Goal: Transaction & Acquisition: Purchase product/service

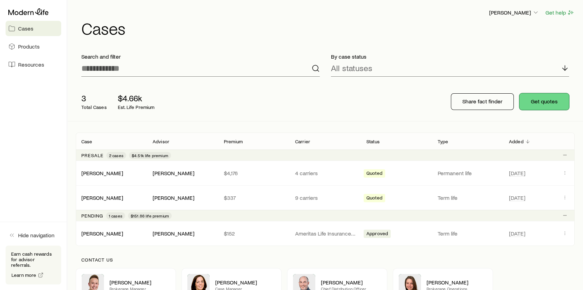
click at [553, 100] on button "Get quotes" at bounding box center [544, 101] width 50 height 17
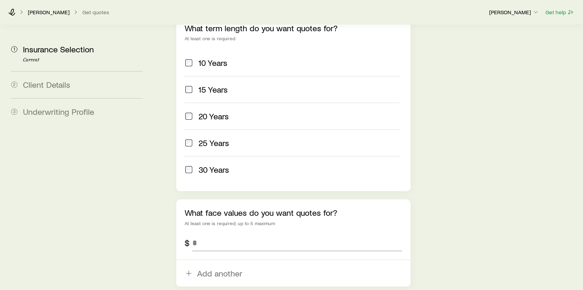
scroll to position [347, 0]
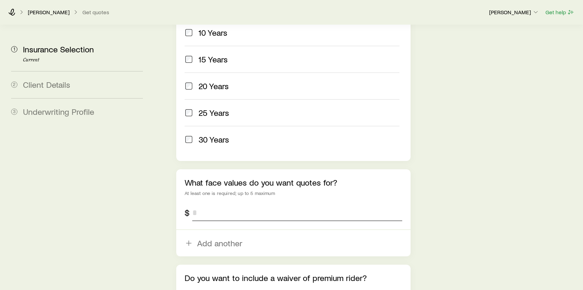
click at [269, 205] on input "tel" at bounding box center [297, 213] width 210 height 17
type input "*********"
click at [517, 188] on div "Insurance Selection Start by specifying details about any product types you are…" at bounding box center [367, 10] width 420 height 664
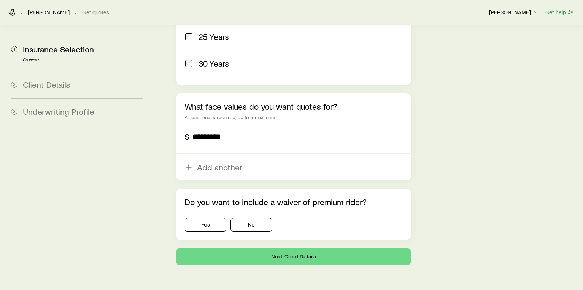
scroll to position [426, 0]
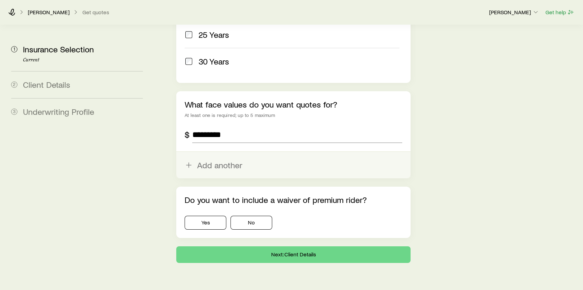
click at [219, 152] on button "Add another" at bounding box center [293, 165] width 234 height 26
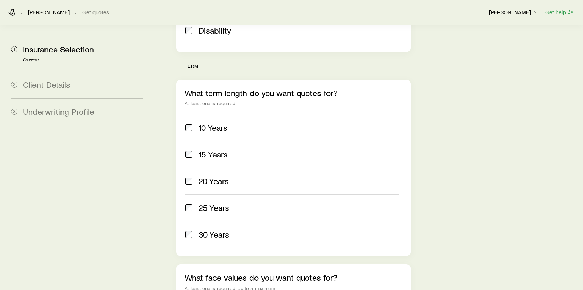
scroll to position [252, 0]
type input "*******"
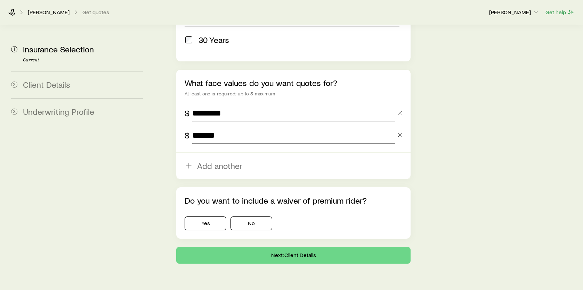
scroll to position [448, 0]
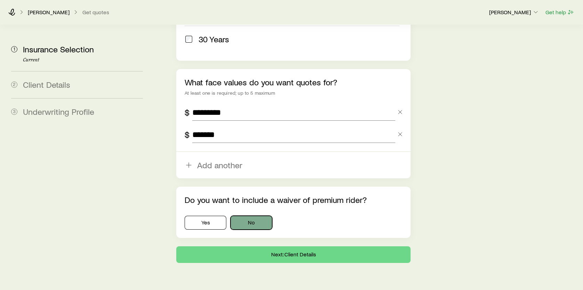
click at [244, 216] on button "No" at bounding box center [251, 223] width 42 height 14
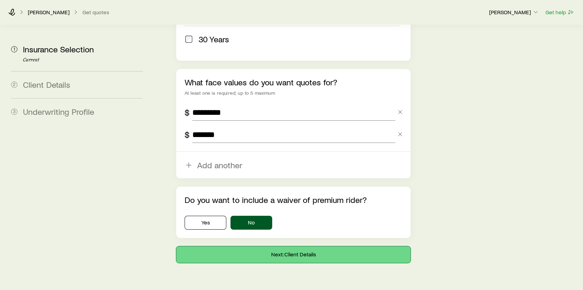
click at [266, 247] on button "Next: Client Details" at bounding box center [293, 255] width 234 height 17
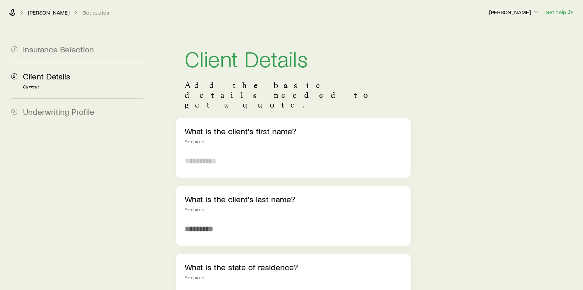
click at [251, 153] on input "text" at bounding box center [292, 161] width 217 height 17
type input "*******"
type input "****"
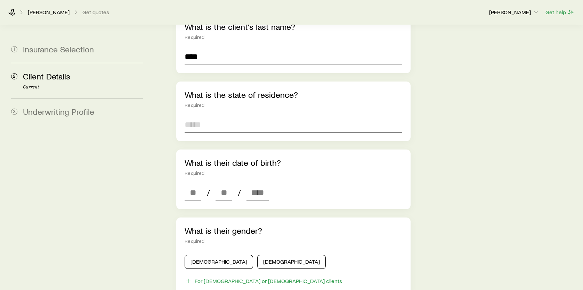
scroll to position [174, 0]
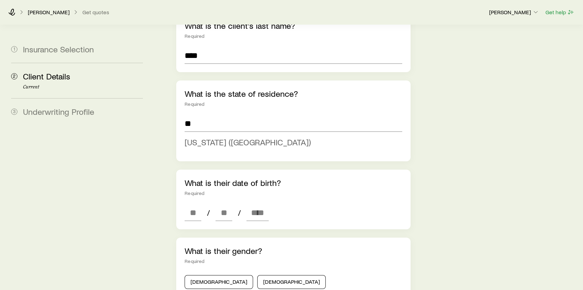
click at [189, 137] on span "[US_STATE] ([GEOGRAPHIC_DATA])" at bounding box center [247, 142] width 126 height 10
type input "**********"
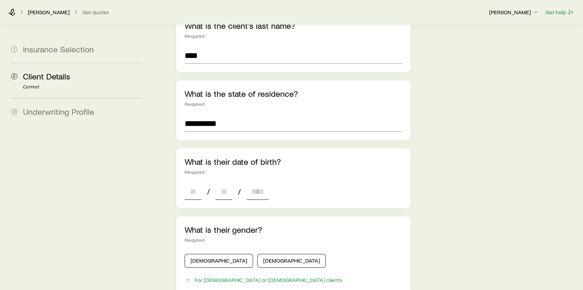
click at [191, 183] on input at bounding box center [192, 191] width 17 height 17
type input "**"
type input "*"
type input "****"
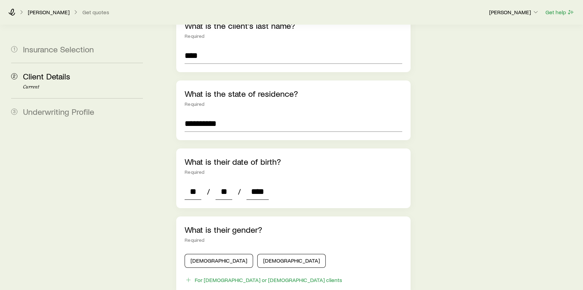
type input "*"
type input "****"
click at [480, 170] on div "**********" at bounding box center [367, 199] width 420 height 696
click at [210, 254] on button "[DEMOGRAPHIC_DATA]" at bounding box center [218, 261] width 68 height 14
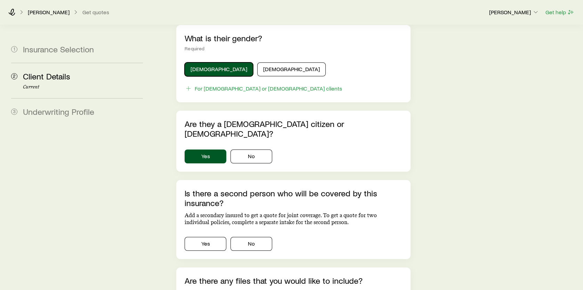
scroll to position [382, 0]
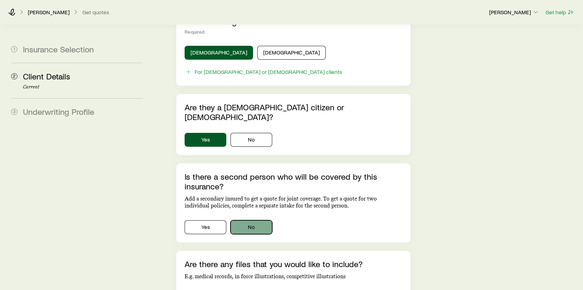
click at [251, 221] on button "No" at bounding box center [251, 228] width 42 height 14
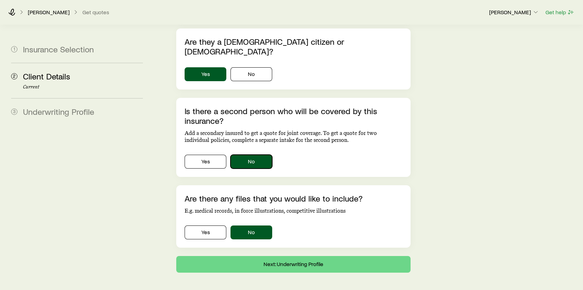
scroll to position [448, 0]
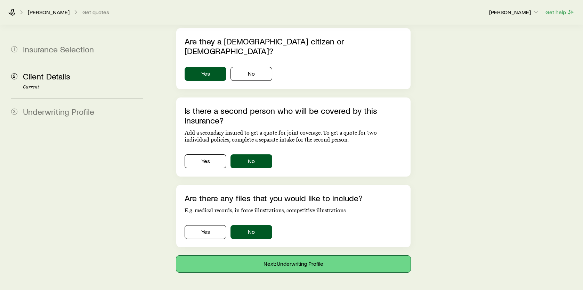
click at [287, 256] on button "Next: Underwriting Profile" at bounding box center [293, 264] width 234 height 17
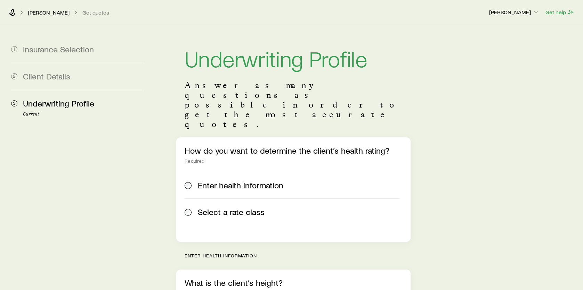
click at [193, 207] on div "Select a rate class" at bounding box center [291, 212] width 215 height 10
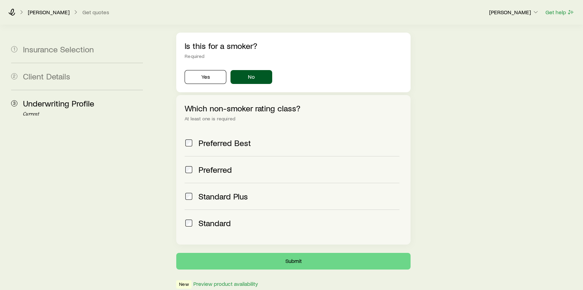
scroll to position [243, 0]
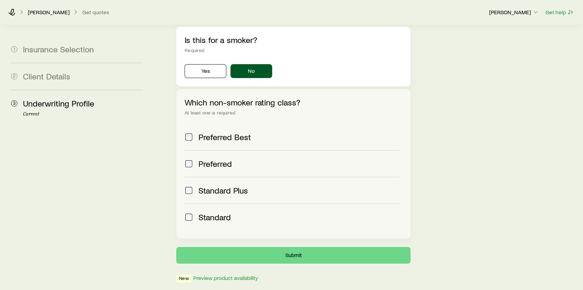
click at [193, 213] on div "Standard" at bounding box center [291, 218] width 215 height 10
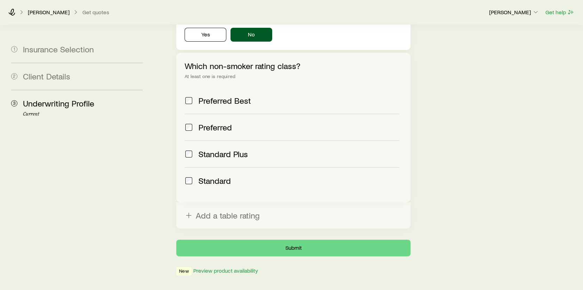
scroll to position [282, 0]
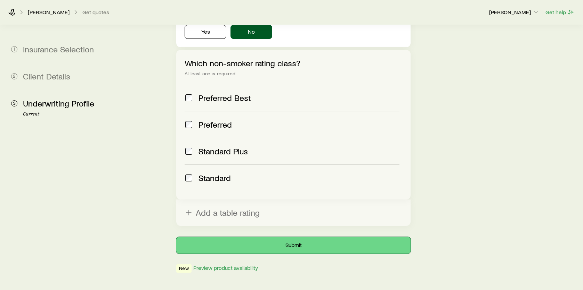
click at [291, 237] on button "Submit" at bounding box center [293, 245] width 234 height 17
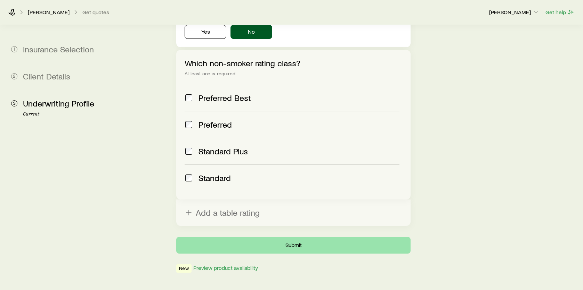
scroll to position [0, 0]
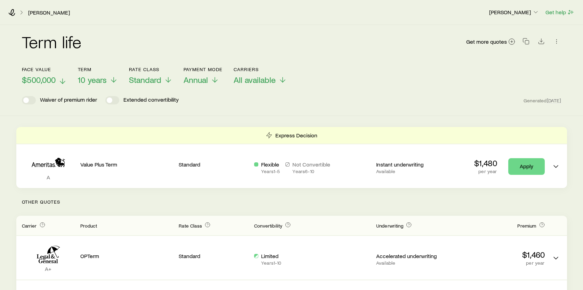
click at [62, 79] on icon at bounding box center [62, 81] width 8 height 8
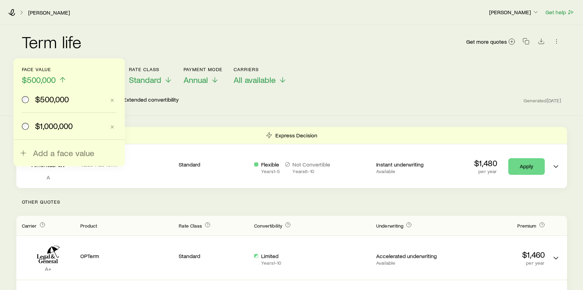
click at [58, 124] on span "$1,000,000" at bounding box center [54, 126] width 38 height 10
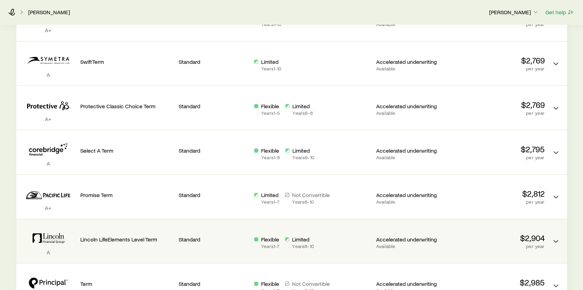
scroll to position [243, 0]
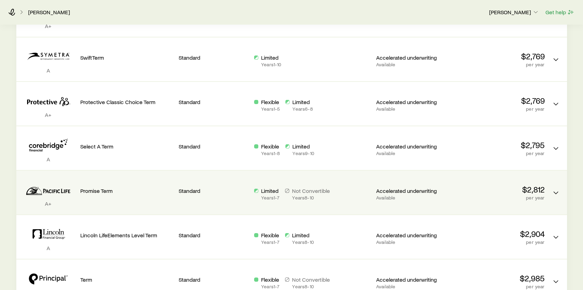
click at [170, 197] on div "Promise Term" at bounding box center [126, 192] width 93 height 33
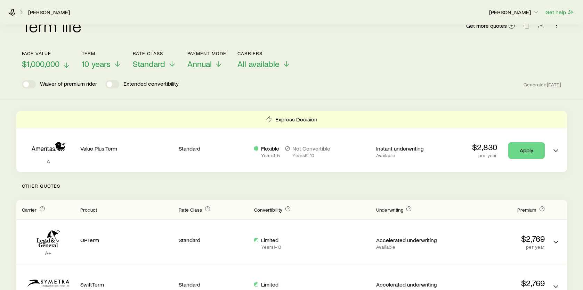
scroll to position [0, 0]
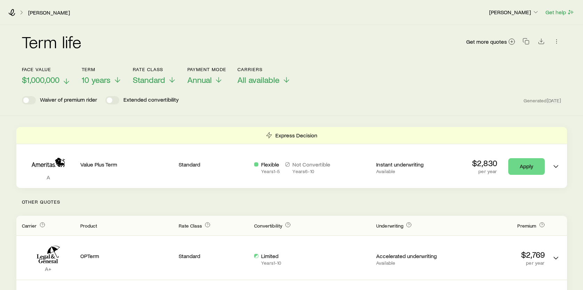
click at [67, 80] on icon at bounding box center [66, 81] width 8 height 8
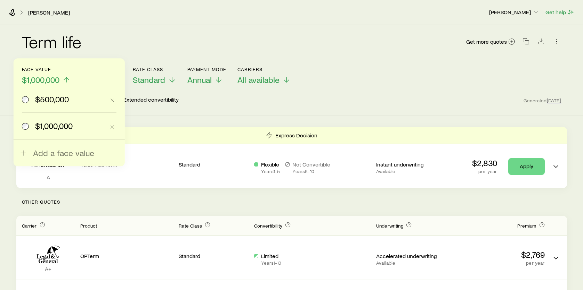
click at [53, 101] on span "$500,000" at bounding box center [52, 99] width 34 height 10
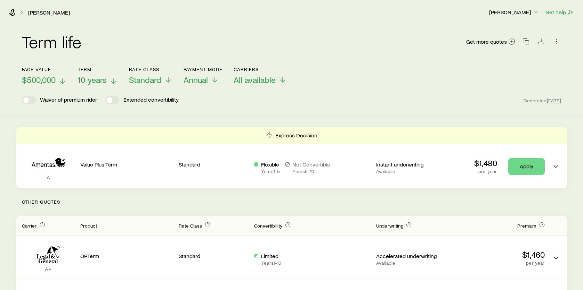
click at [115, 81] on icon at bounding box center [113, 81] width 8 height 8
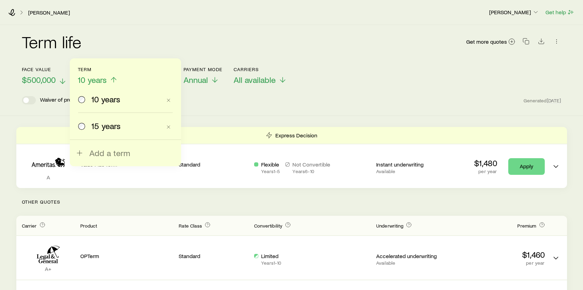
click at [103, 132] on label "15 years" at bounding box center [119, 126] width 83 height 26
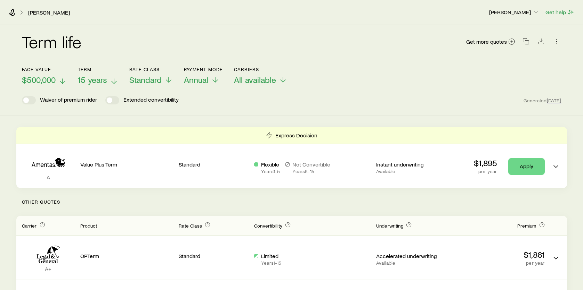
click at [61, 81] on icon at bounding box center [62, 81] width 8 height 8
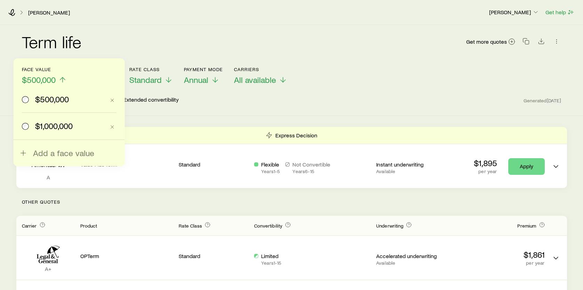
click at [46, 126] on span "$1,000,000" at bounding box center [54, 126] width 38 height 10
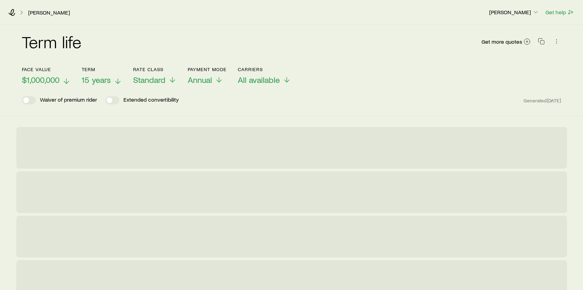
click at [96, 83] on span "15 years" at bounding box center [96, 80] width 29 height 10
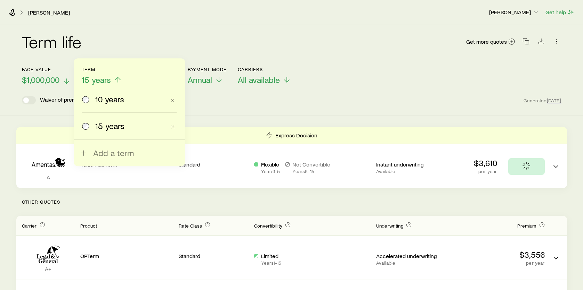
click at [95, 104] on label "10 years" at bounding box center [123, 99] width 83 height 26
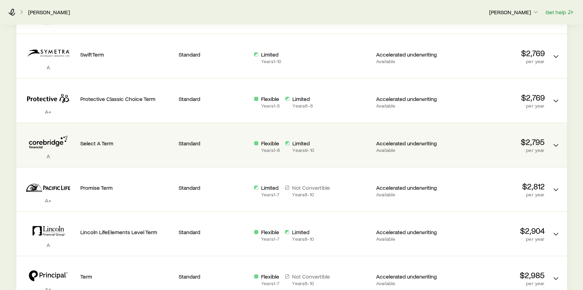
scroll to position [248, 0]
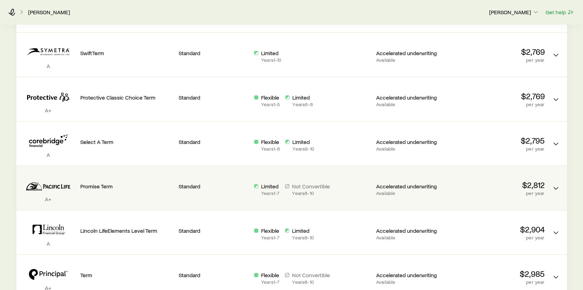
click at [260, 189] on div "Limited Years 1 - 7" at bounding box center [266, 189] width 25 height 13
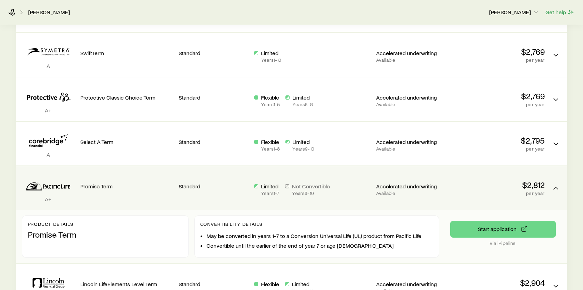
click at [248, 192] on div "A+ Promise Term Standard Limited Years 1 - 7 Not Convertible Years 8 - 10 Accel…" at bounding box center [291, 188] width 550 height 44
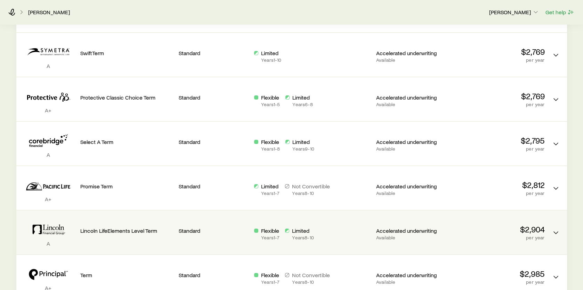
click at [259, 233] on div "Flexible Years 1 - 7" at bounding box center [266, 234] width 25 height 13
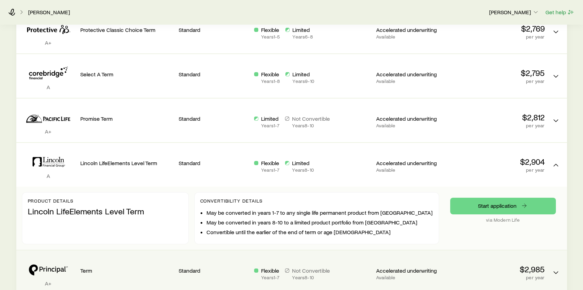
scroll to position [352, 0]
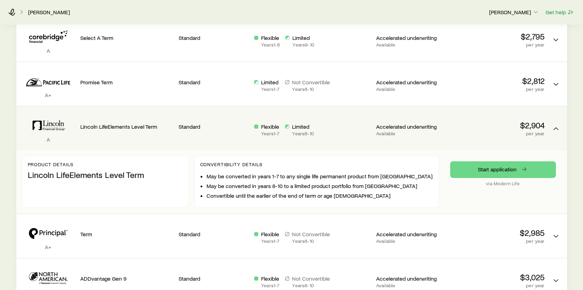
click at [245, 124] on p "Standard" at bounding box center [214, 126] width 70 height 7
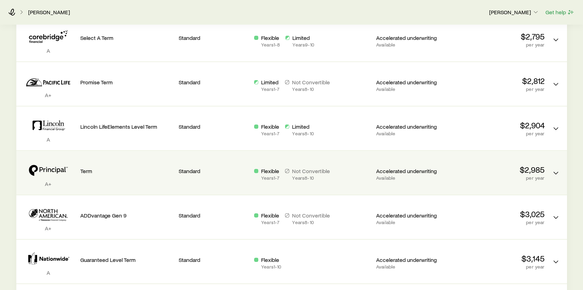
click at [250, 171] on div "A+ Term Standard Flexible Years 1 - 7 Not Convertible Years 8 - 10 Accelerated …" at bounding box center [291, 173] width 550 height 44
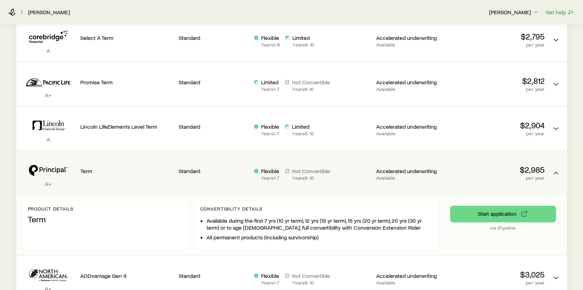
click at [231, 176] on div "Standard" at bounding box center [214, 170] width 70 height 27
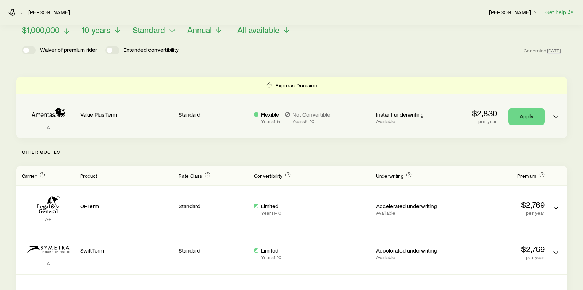
scroll to position [0, 0]
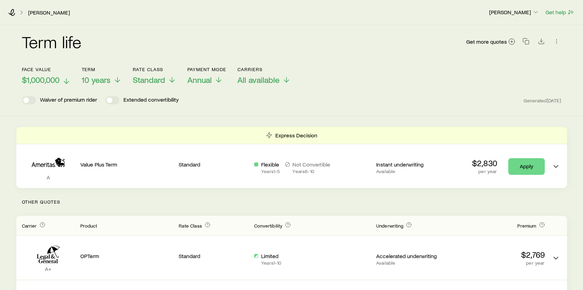
click at [116, 81] on icon at bounding box center [117, 80] width 8 height 8
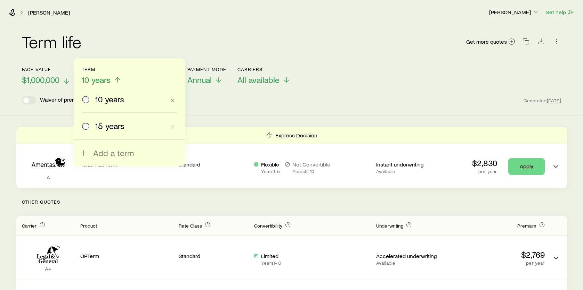
click at [113, 126] on span "15 years" at bounding box center [109, 126] width 29 height 10
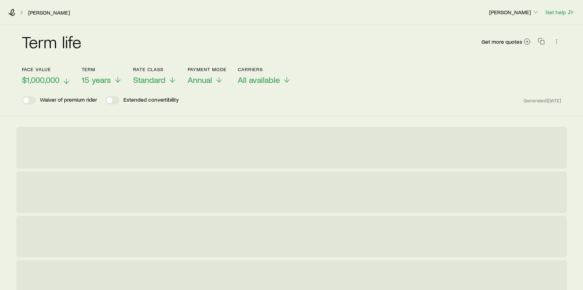
click at [59, 81] on span "$1,000,000" at bounding box center [41, 80] width 38 height 10
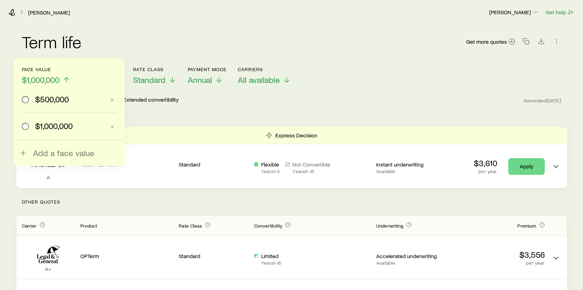
click at [58, 102] on span "$500,000" at bounding box center [52, 99] width 34 height 10
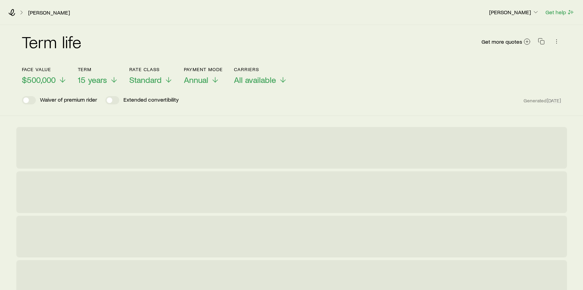
click at [319, 75] on div "Face value $500,000 Term 15 years Rate Class Standard Payment Mode Annual Carri…" at bounding box center [291, 71] width 539 height 27
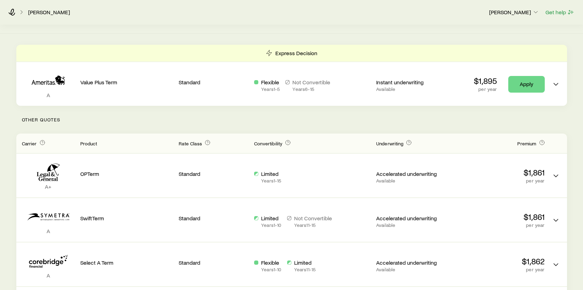
scroll to position [104, 0]
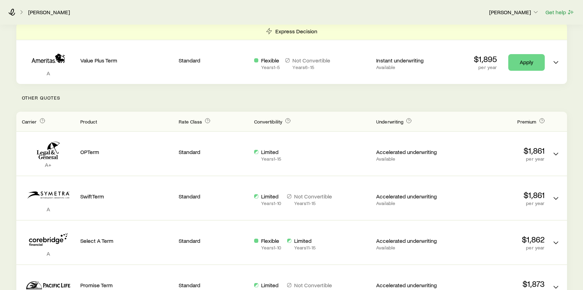
click at [561, 99] on p "Other Quotes" at bounding box center [291, 98] width 550 height 28
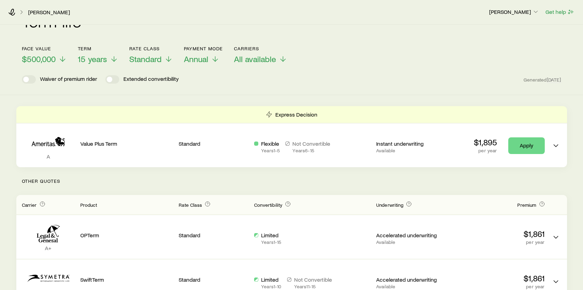
scroll to position [0, 0]
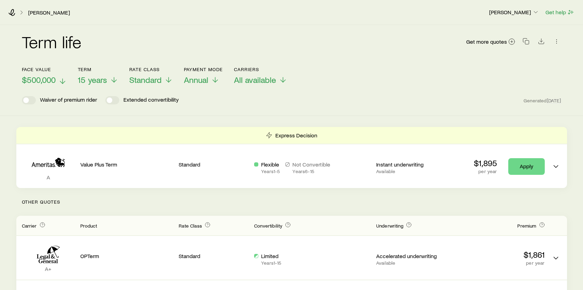
click at [41, 82] on span "$500,000" at bounding box center [39, 80] width 34 height 10
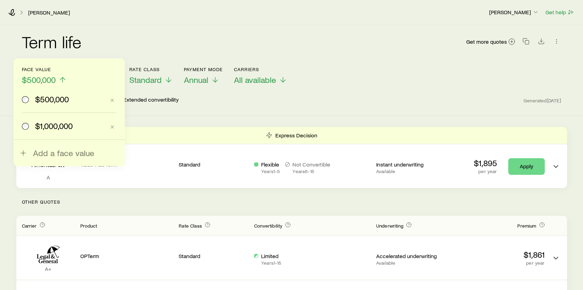
click at [46, 122] on span "$1,000,000" at bounding box center [54, 126] width 38 height 10
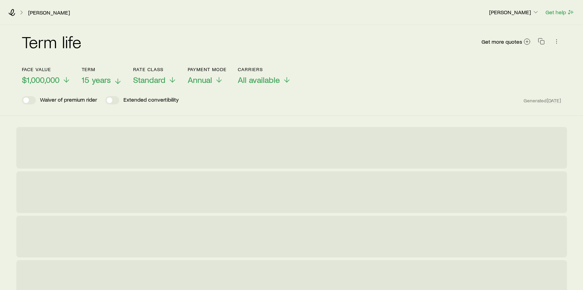
click at [93, 80] on span "15 years" at bounding box center [96, 80] width 29 height 10
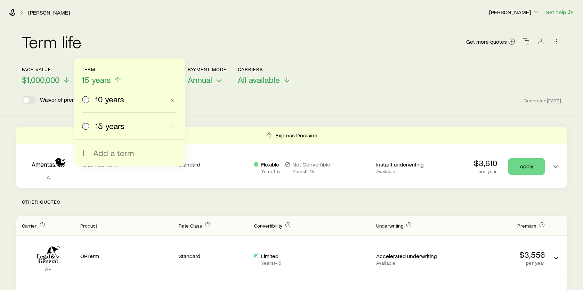
click at [93, 101] on div "10 years" at bounding box center [123, 99] width 83 height 10
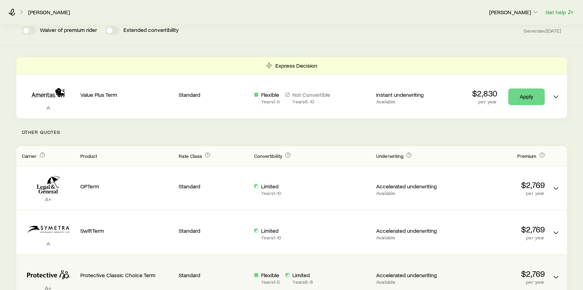
scroll to position [35, 0]
